Goal: Information Seeking & Learning: Learn about a topic

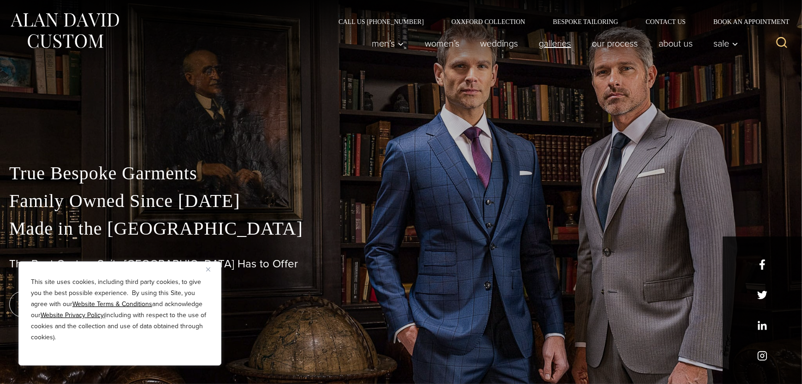
click at [559, 41] on link "Galleries" at bounding box center [555, 43] width 53 height 18
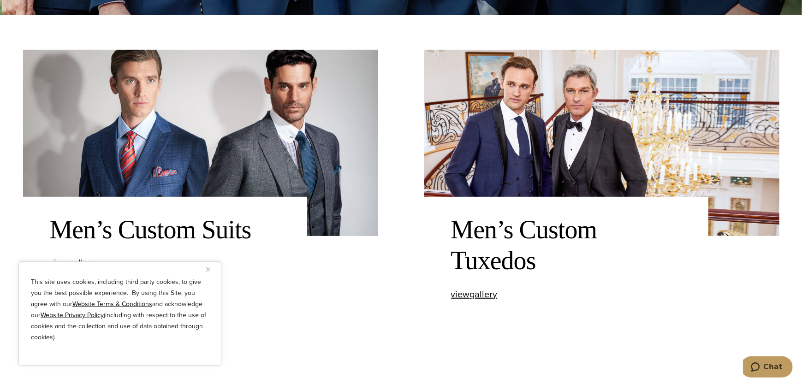
scroll to position [415, 0]
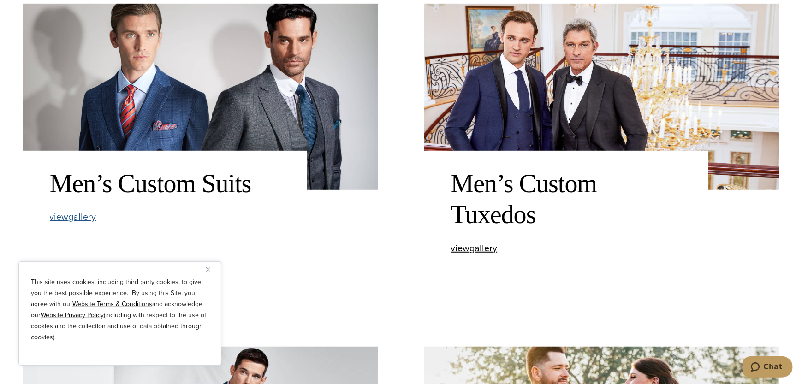
click at [80, 218] on span "view Men’s Custom Suits gallery" at bounding box center [73, 217] width 47 height 14
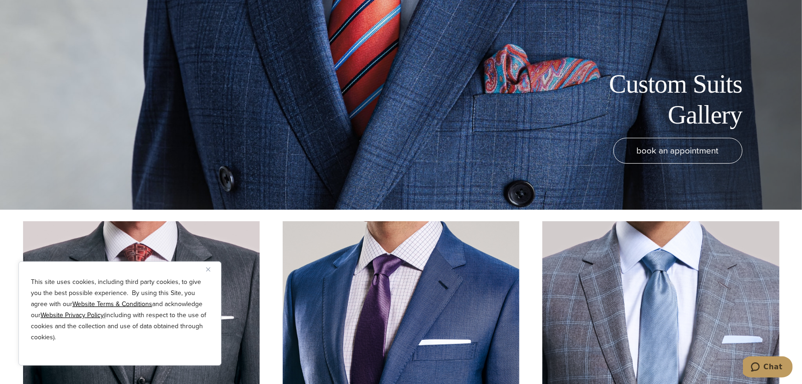
scroll to position [184, 0]
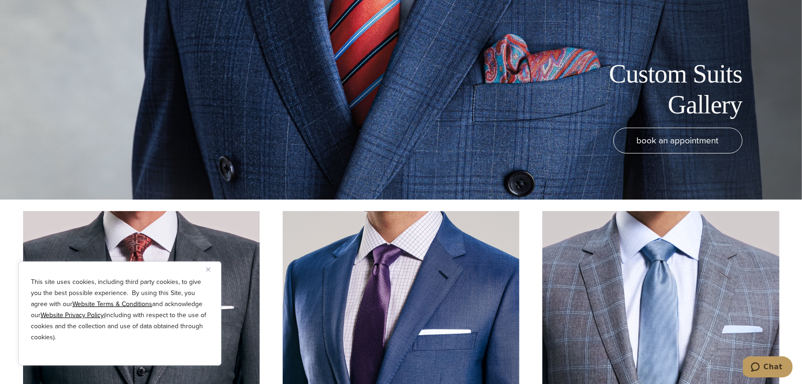
click at [208, 268] on img "Close" at bounding box center [208, 270] width 4 height 4
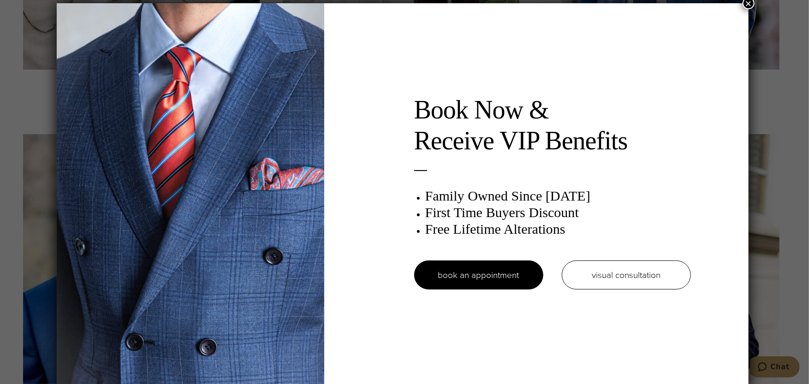
scroll to position [0, 0]
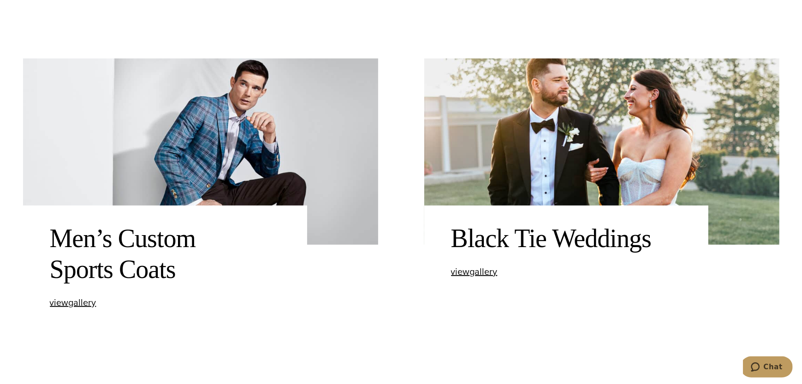
scroll to position [738, 0]
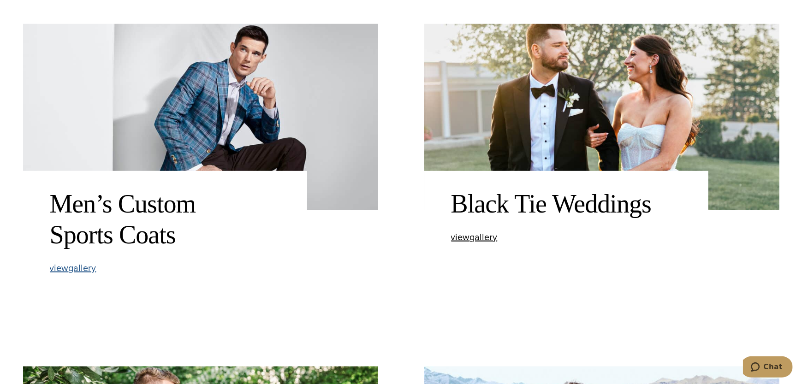
click at [71, 267] on span "view Men’s Custom Sports Coats gallery" at bounding box center [73, 268] width 47 height 14
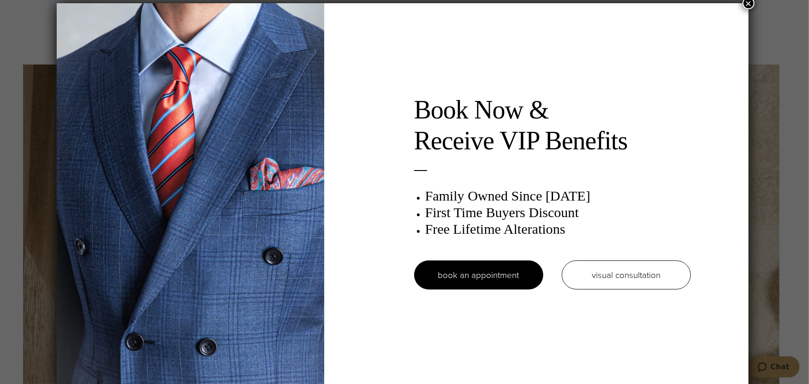
scroll to position [5, 0]
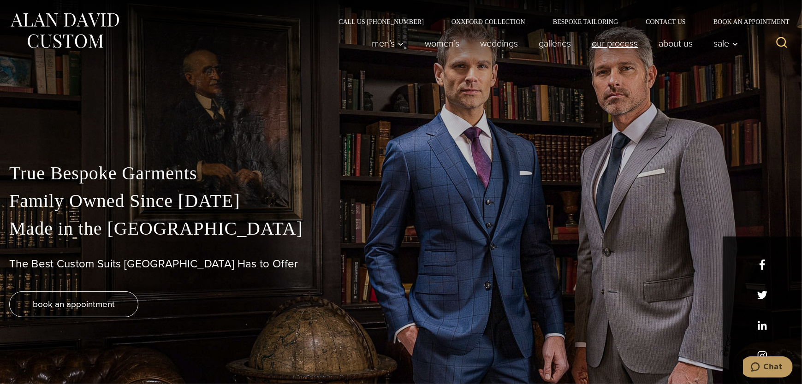
click at [614, 42] on link "Our Process" at bounding box center [615, 43] width 67 height 18
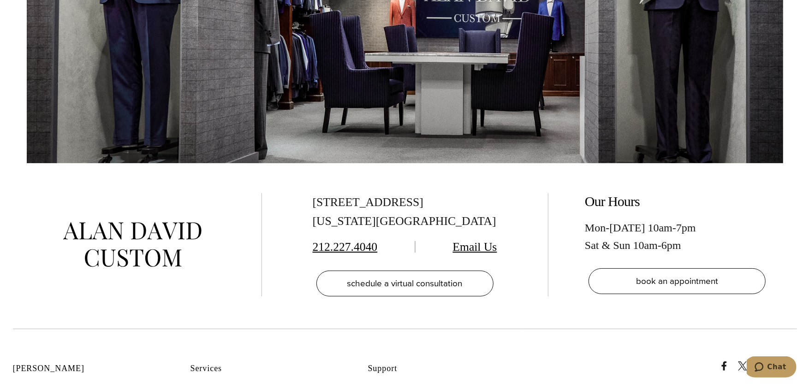
scroll to position [3136, 0]
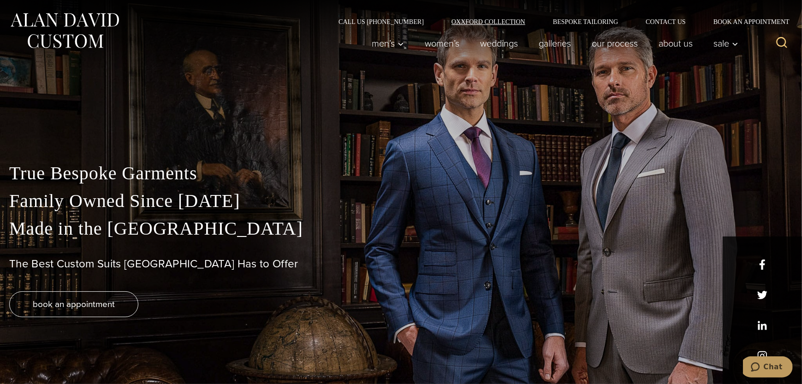
click at [515, 21] on link "Oxxford Collection" at bounding box center [488, 21] width 101 height 6
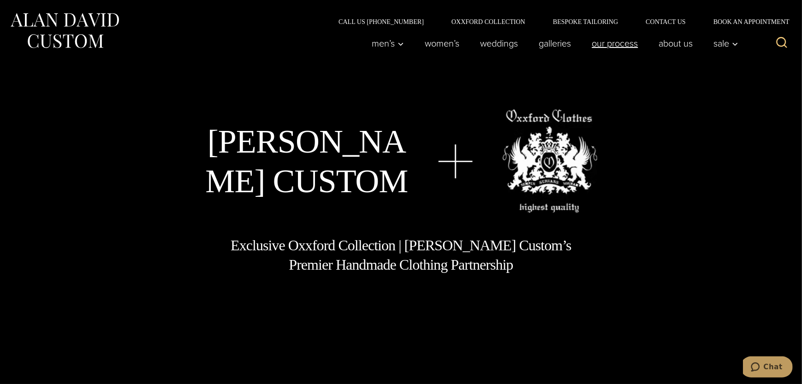
click at [610, 45] on link "Our Process" at bounding box center [615, 43] width 67 height 18
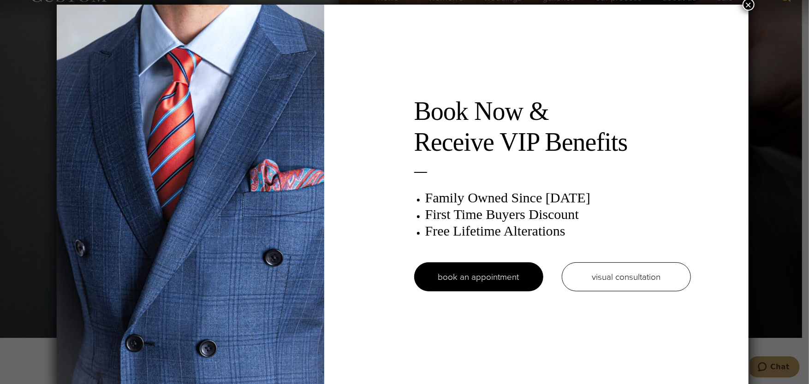
scroll to position [5, 0]
